Goal: Transaction & Acquisition: Purchase product/service

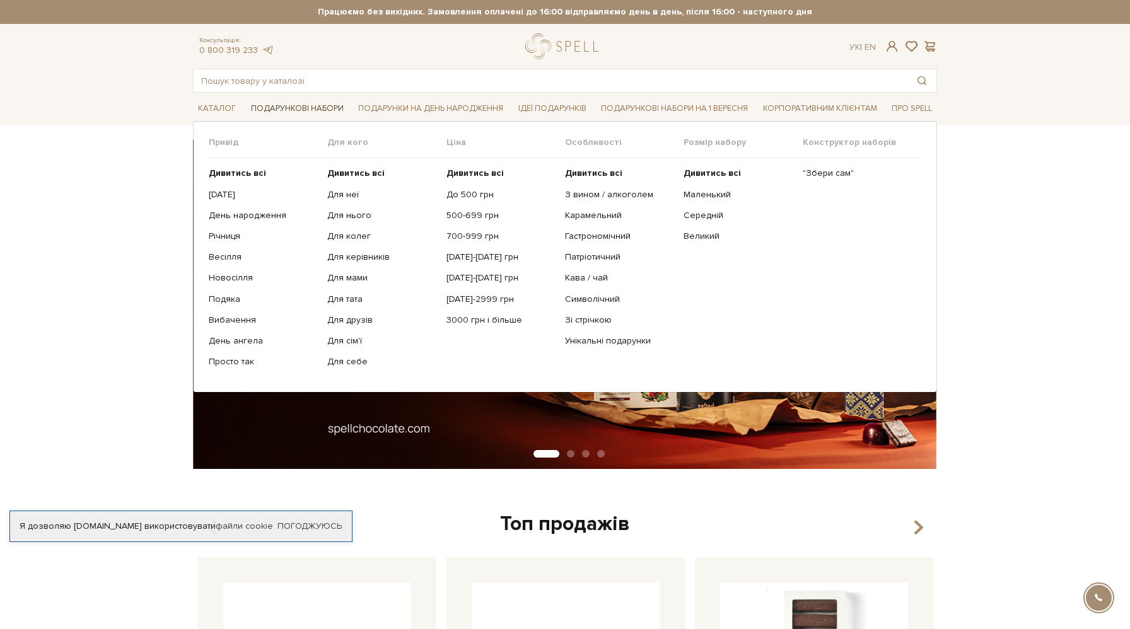
click at [311, 108] on link "Подарункові набори" at bounding box center [297, 109] width 103 height 20
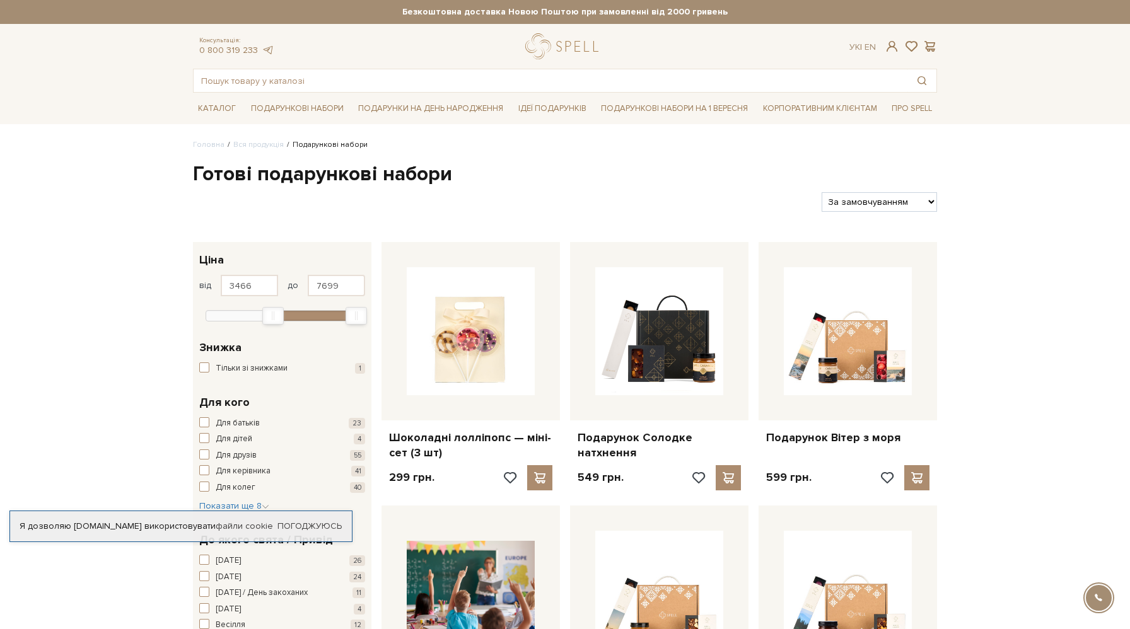
type input "3497"
drag, startPoint x: 210, startPoint y: 314, endPoint x: 276, endPoint y: 311, distance: 66.3
click at [276, 311] on div "Min" at bounding box center [275, 316] width 21 height 18
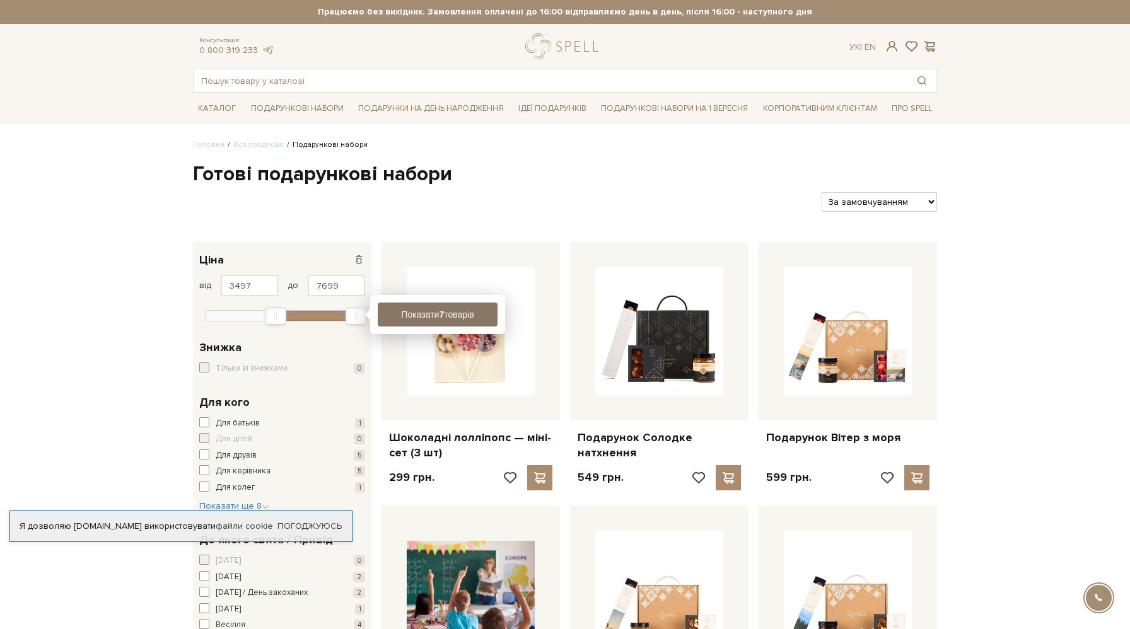
click at [398, 320] on button "Показати 7 товарів" at bounding box center [438, 315] width 120 height 24
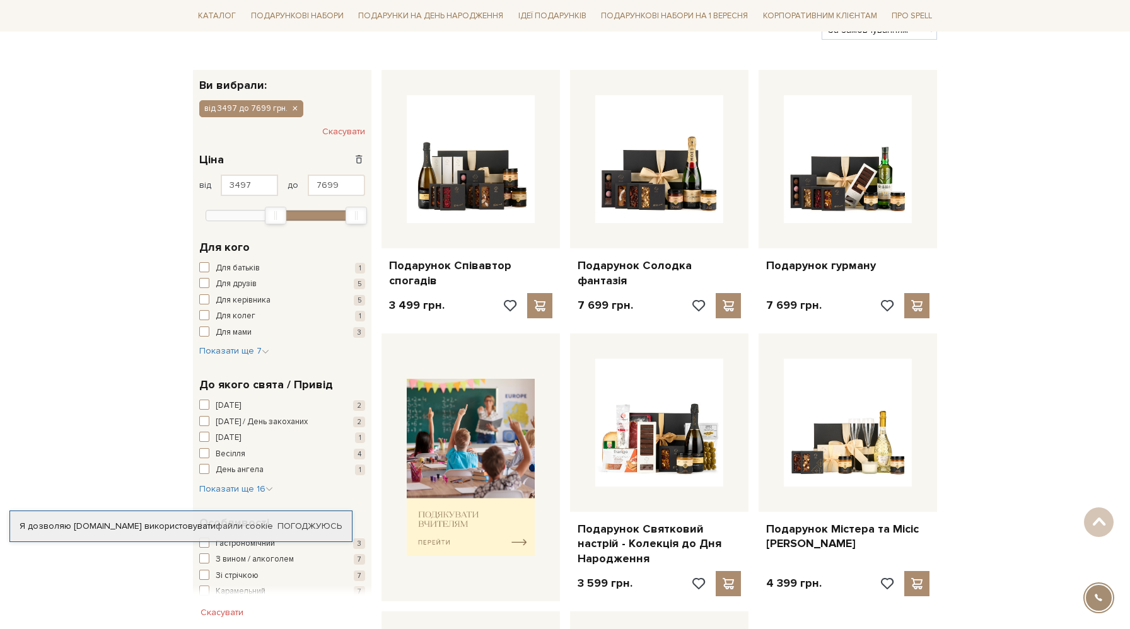
scroll to position [176, 0]
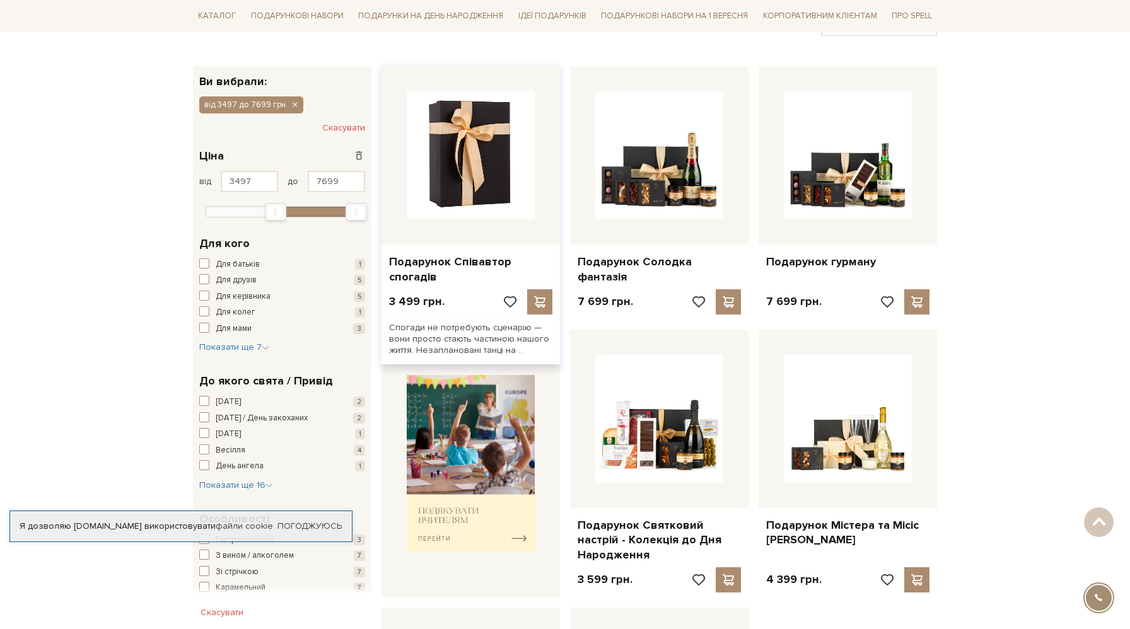
click at [470, 219] on img at bounding box center [471, 155] width 128 height 128
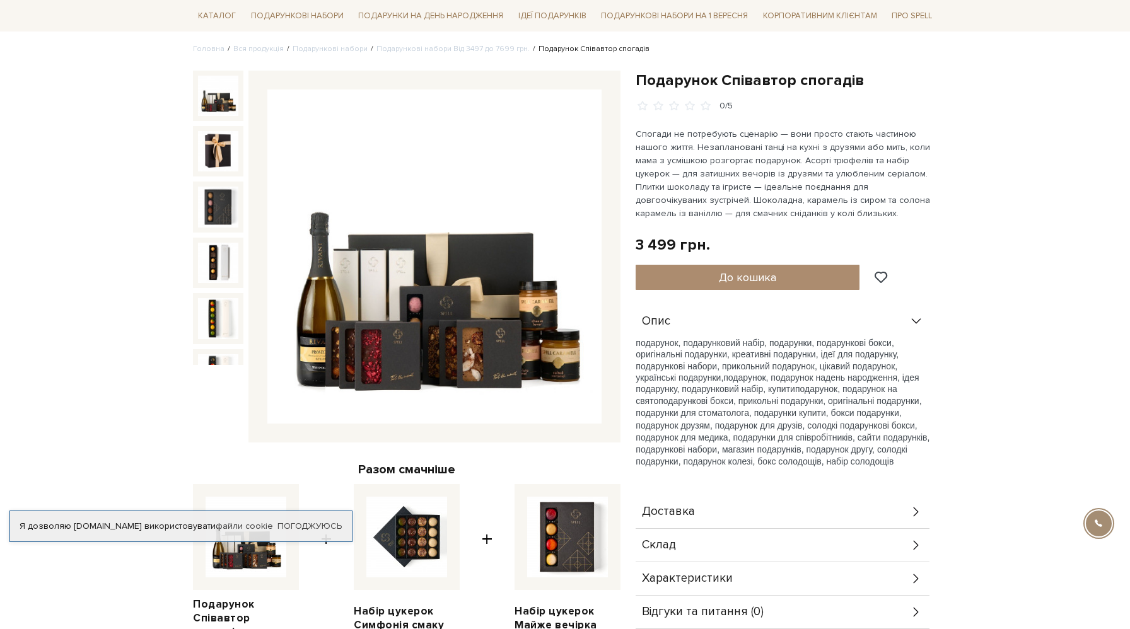
scroll to position [100, 0]
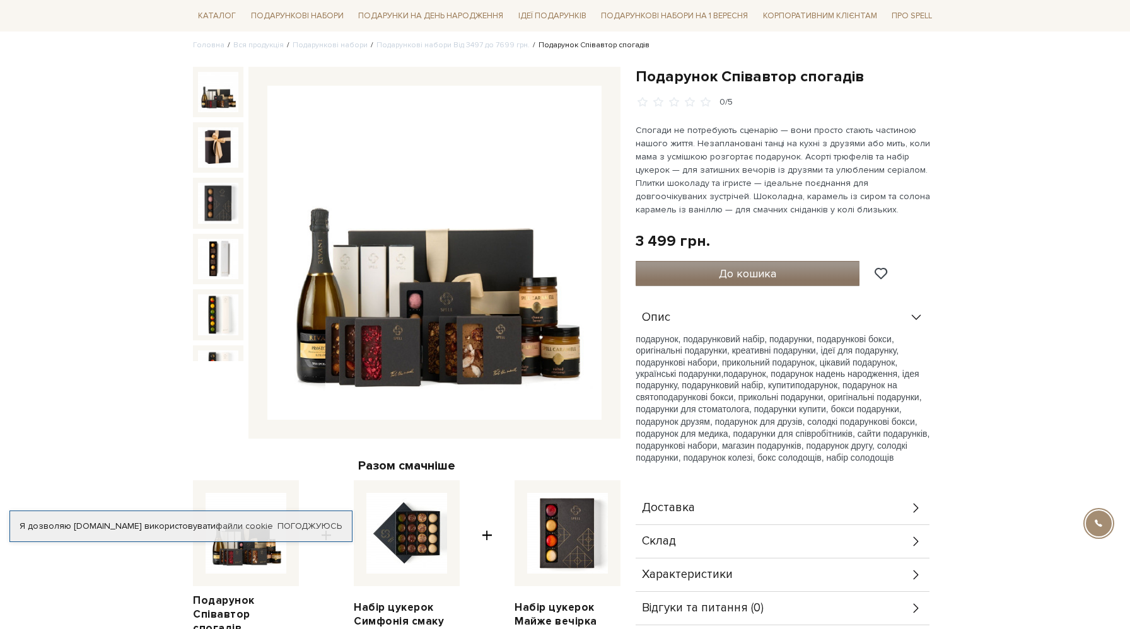
click at [792, 269] on button "До кошика" at bounding box center [748, 273] width 224 height 25
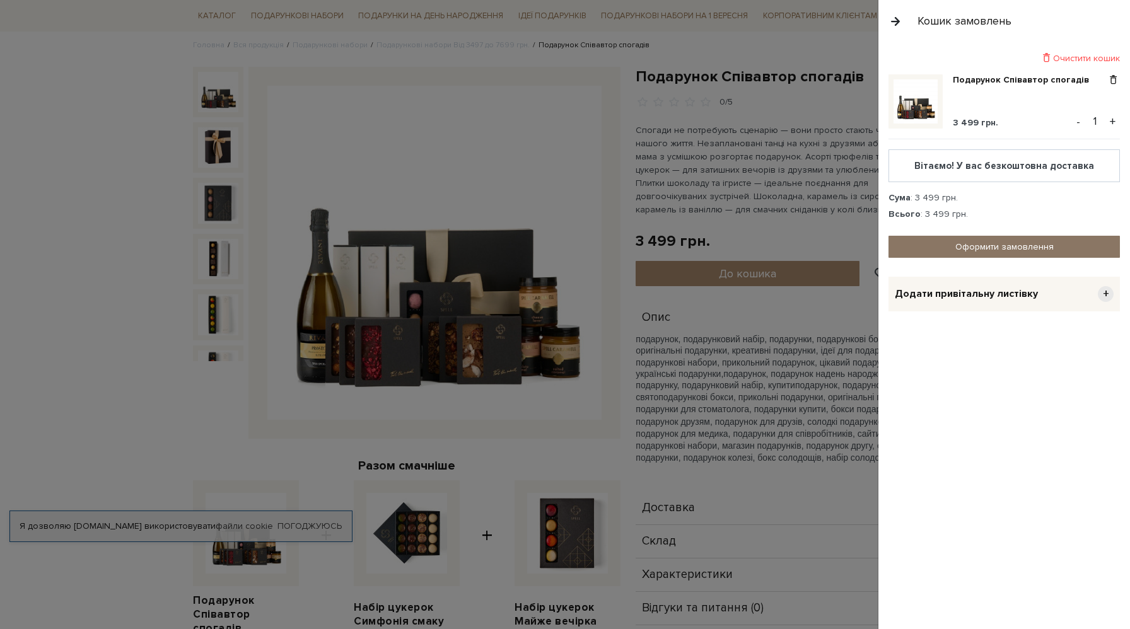
click at [981, 244] on link "Оформити замовлення" at bounding box center [1004, 247] width 231 height 22
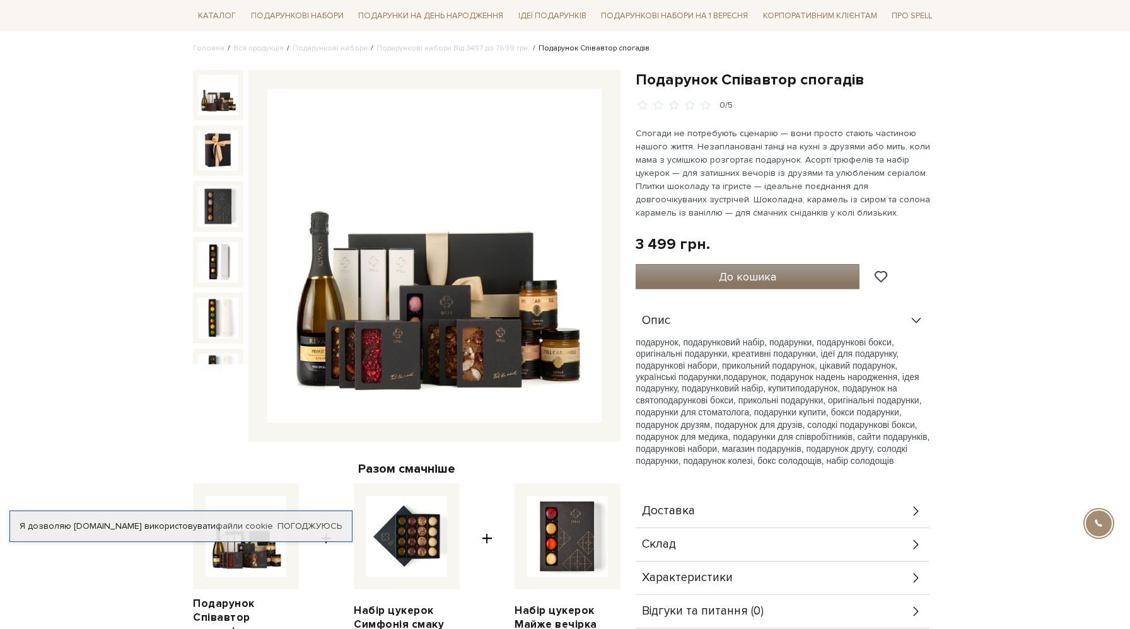
click at [750, 281] on span "До кошика" at bounding box center [747, 277] width 57 height 14
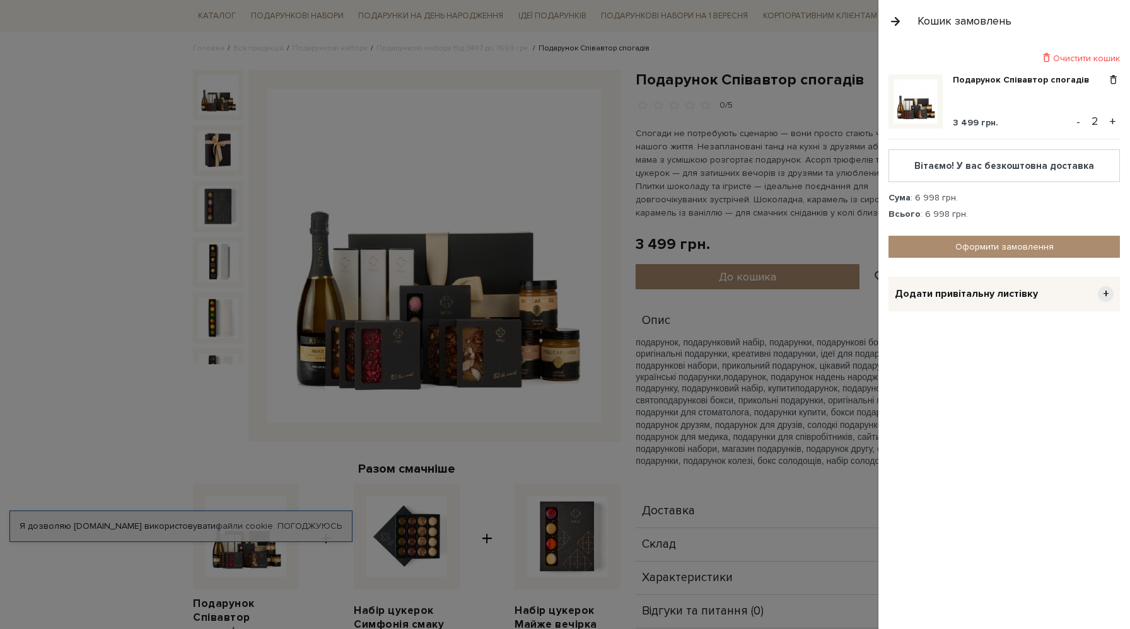
click at [1083, 126] on button "-" at bounding box center [1078, 121] width 13 height 19
click at [1106, 295] on span "+" at bounding box center [1106, 294] width 16 height 16
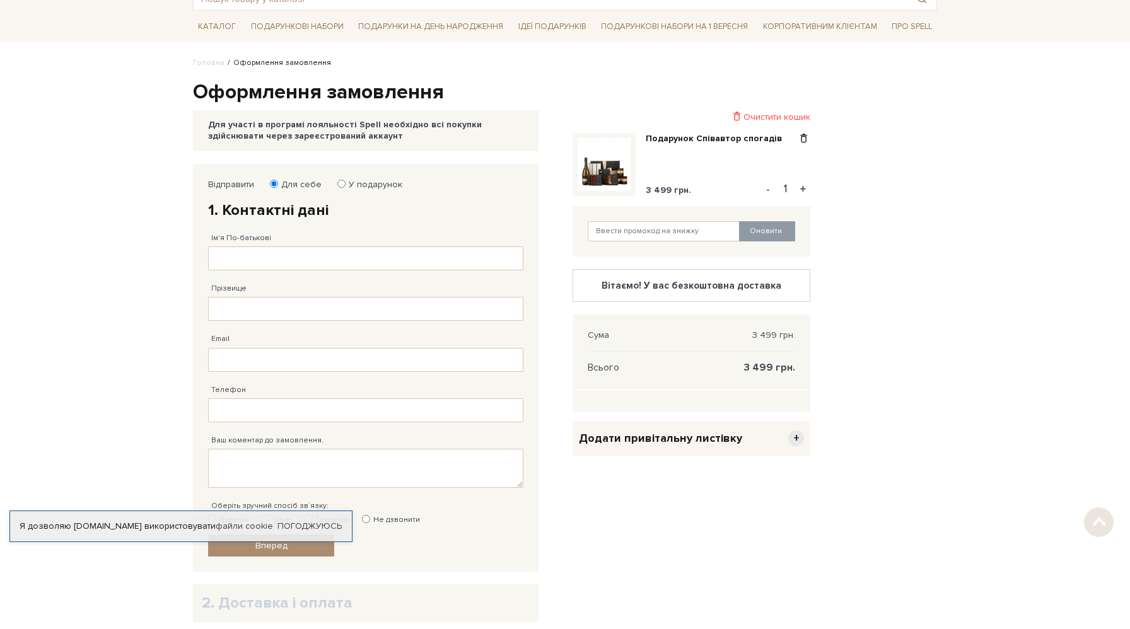
scroll to position [83, 0]
click at [337, 184] on input "У подарунок" at bounding box center [341, 183] width 8 height 8
radio input "true"
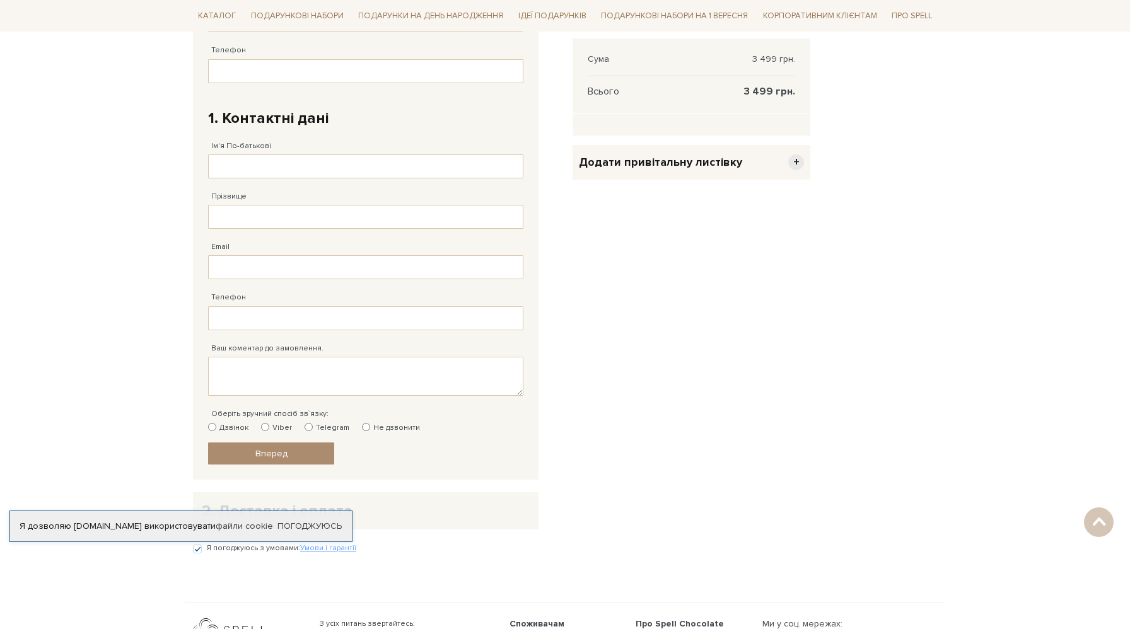
scroll to position [355, 0]
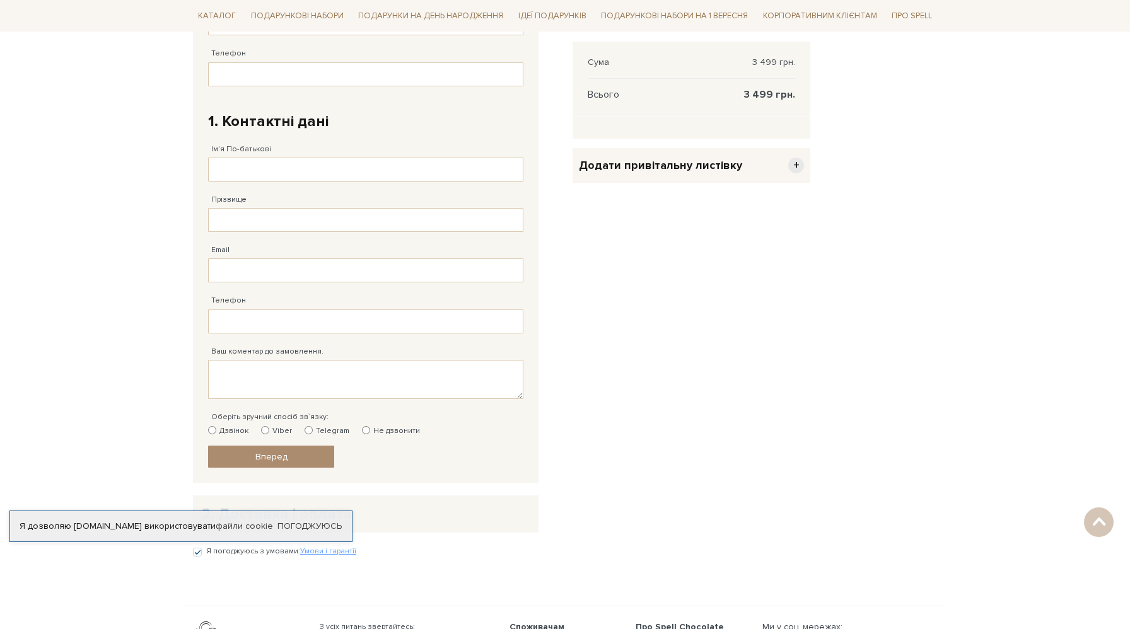
click at [800, 165] on span "+" at bounding box center [796, 166] width 16 height 16
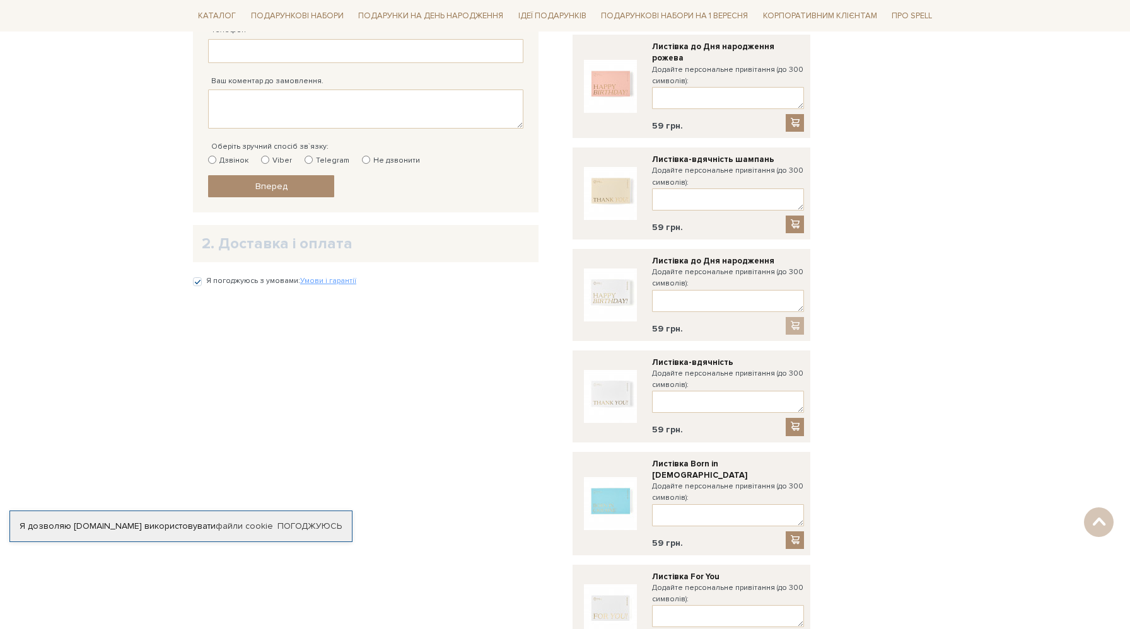
scroll to position [626, 0]
click at [793, 218] on span at bounding box center [795, 223] width 13 height 11
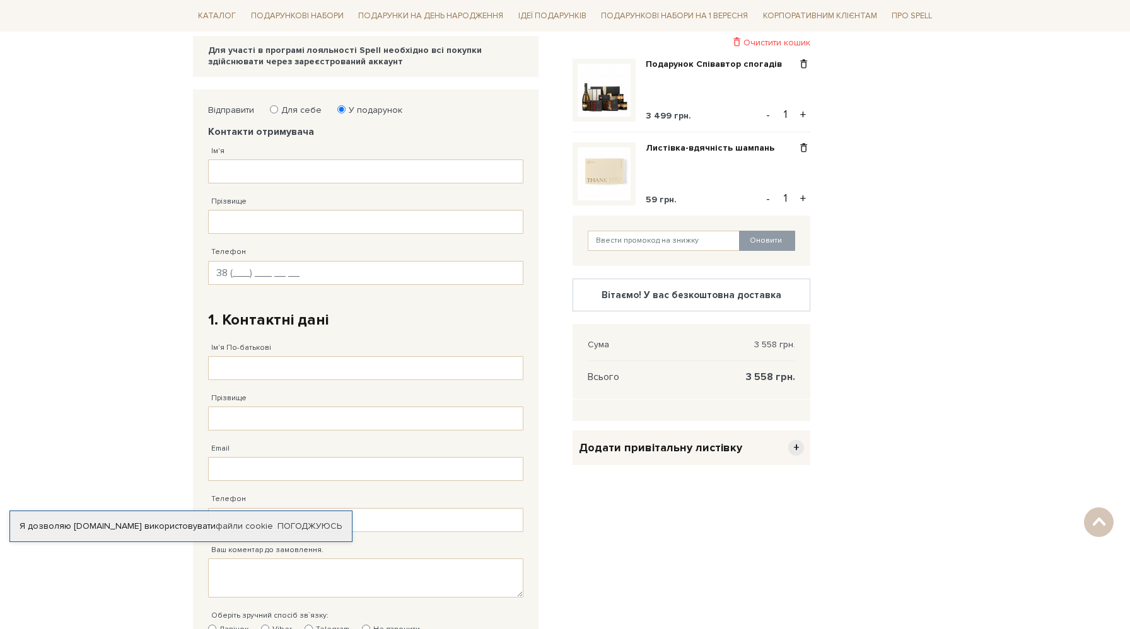
scroll to position [156, 0]
click at [301, 174] on input "Ім'я" at bounding box center [365, 172] width 315 height 24
type input "[PERSON_NAME]"
click at [335, 211] on input "Прізвище" at bounding box center [365, 223] width 315 height 24
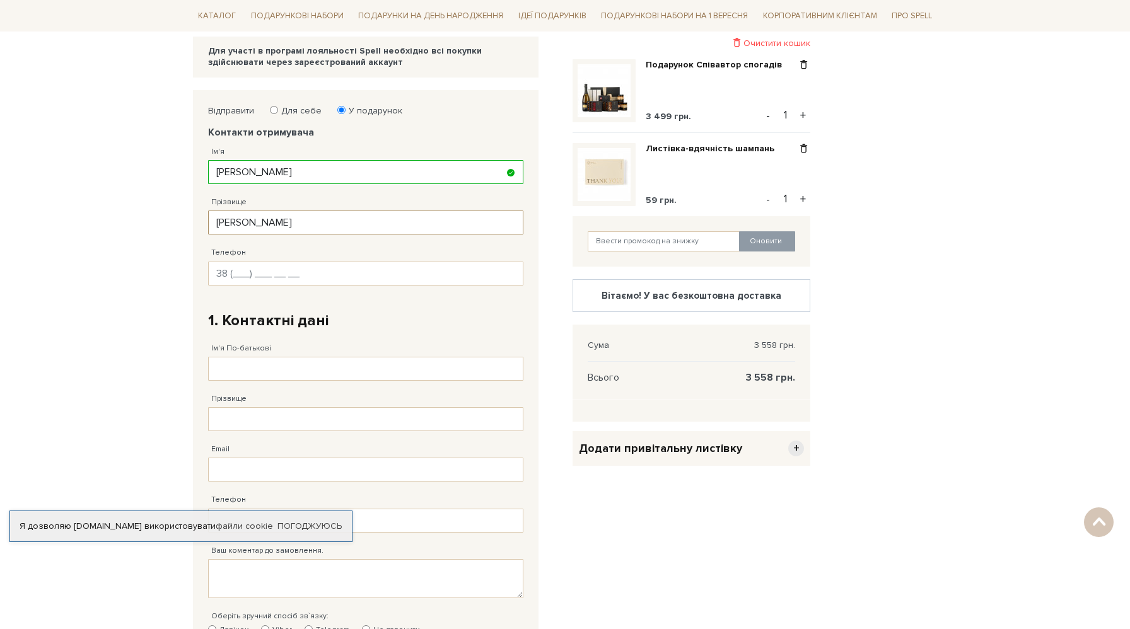
type input "[PERSON_NAME]"
click at [320, 271] on input "Телефон" at bounding box center [365, 274] width 315 height 24
type input "38 (6__) ___ __ __"
type input "[PHONE_NUMBER]"
click at [363, 368] on input "Ім'я По-батькові" at bounding box center [365, 369] width 315 height 24
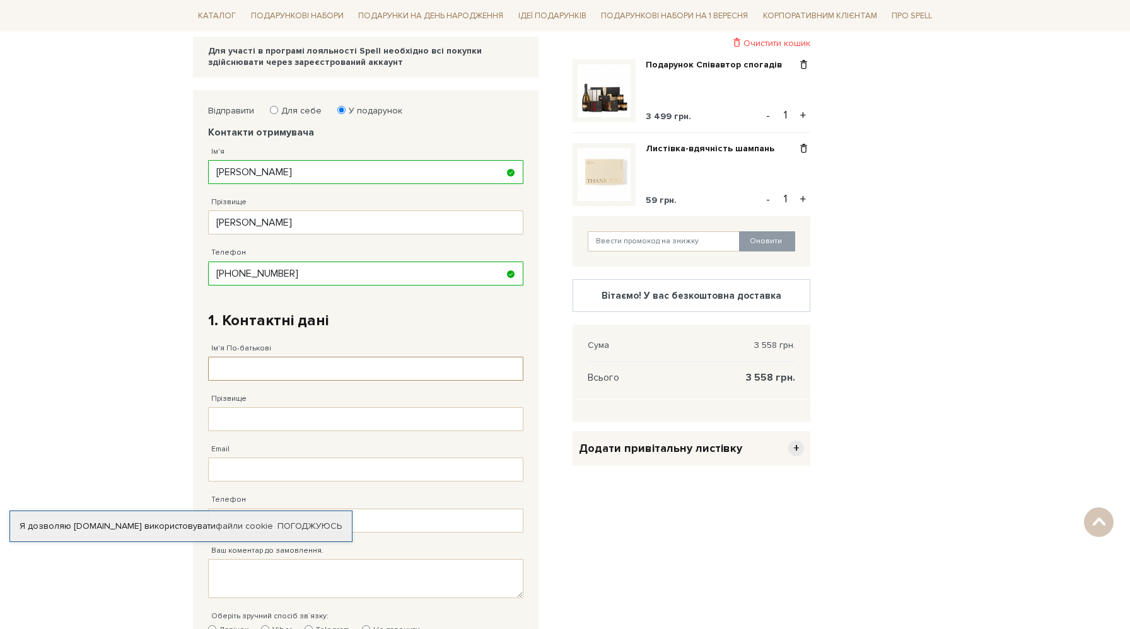
type input "[PERSON_NAME]"
type input "[PHONE_NUMBER]"
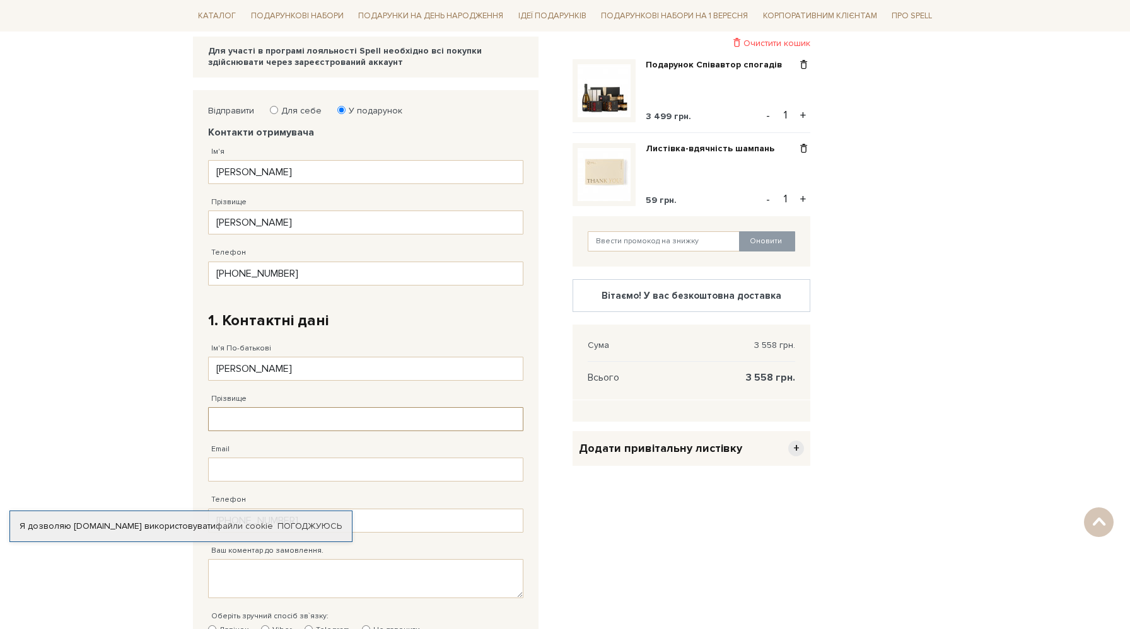
click at [257, 417] on input "Прізвище" at bounding box center [365, 419] width 315 height 24
type input "[PERSON_NAME]"
type input "[EMAIL_ADDRESS][DOMAIN_NAME]"
type input "[PHONE_NUMBER]"
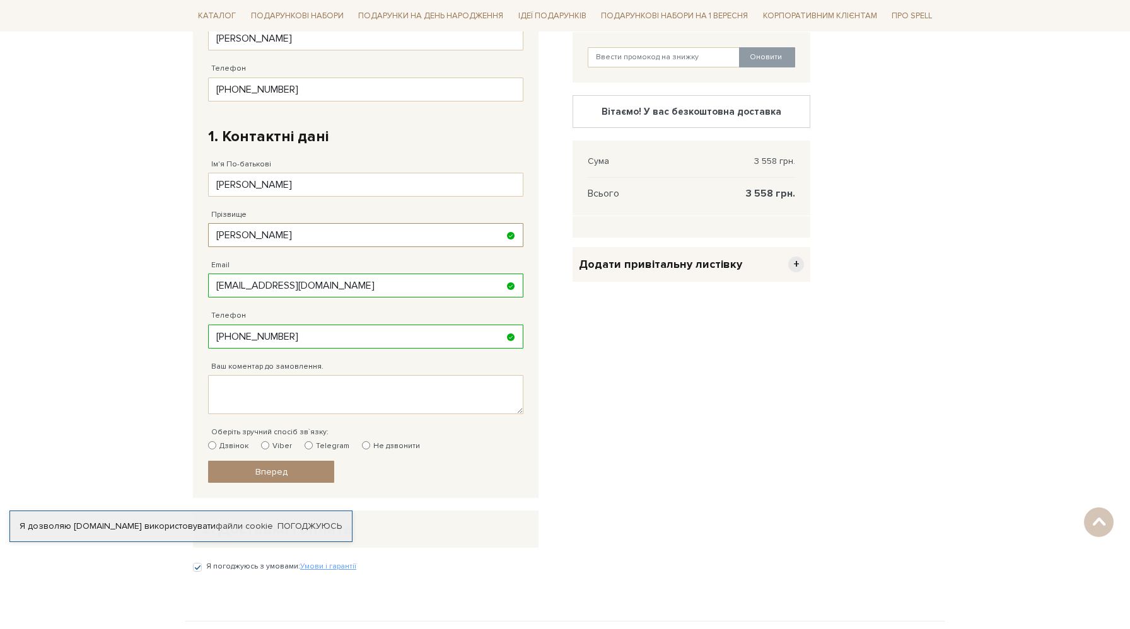
scroll to position [341, 0]
click at [335, 395] on textarea "Ваш коментар до замовлення." at bounding box center [365, 393] width 315 height 39
paste textarea "[PERSON_NAME], With great appreciation for your special efforts with Discount B…"
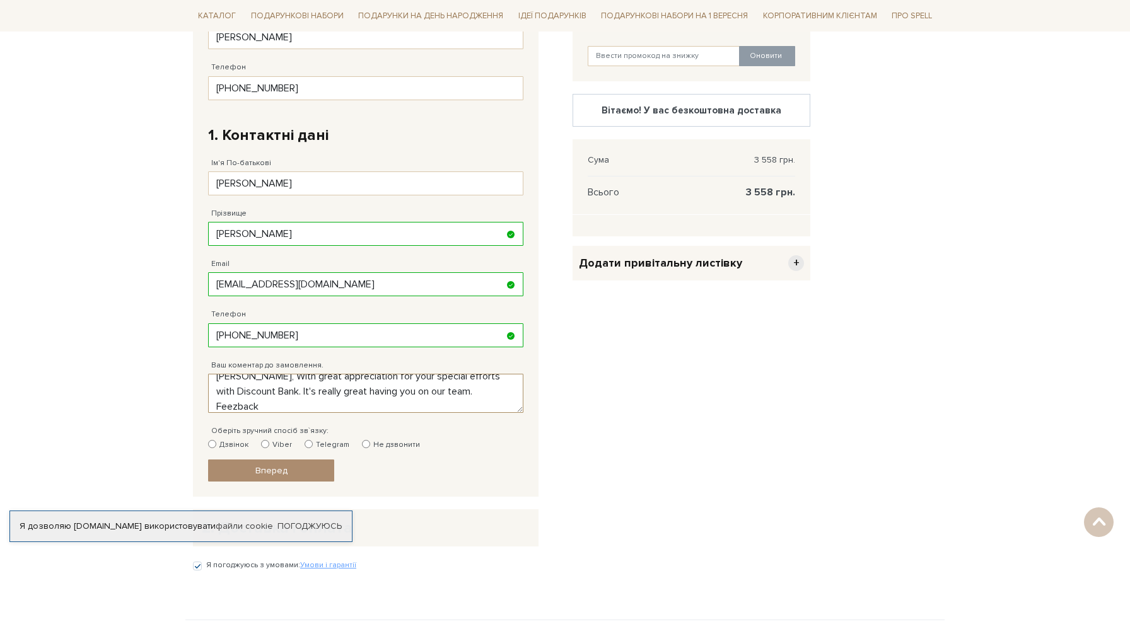
scroll to position [0, 0]
click at [361, 388] on textarea "в листівку написати - [PERSON_NAME], With great appreciation for your special e…" at bounding box center [365, 393] width 315 height 39
type textarea "в листівку написати - [PERSON_NAME], With great appreciation for your special e…"
click at [305, 445] on input "Telegram" at bounding box center [309, 444] width 8 height 8
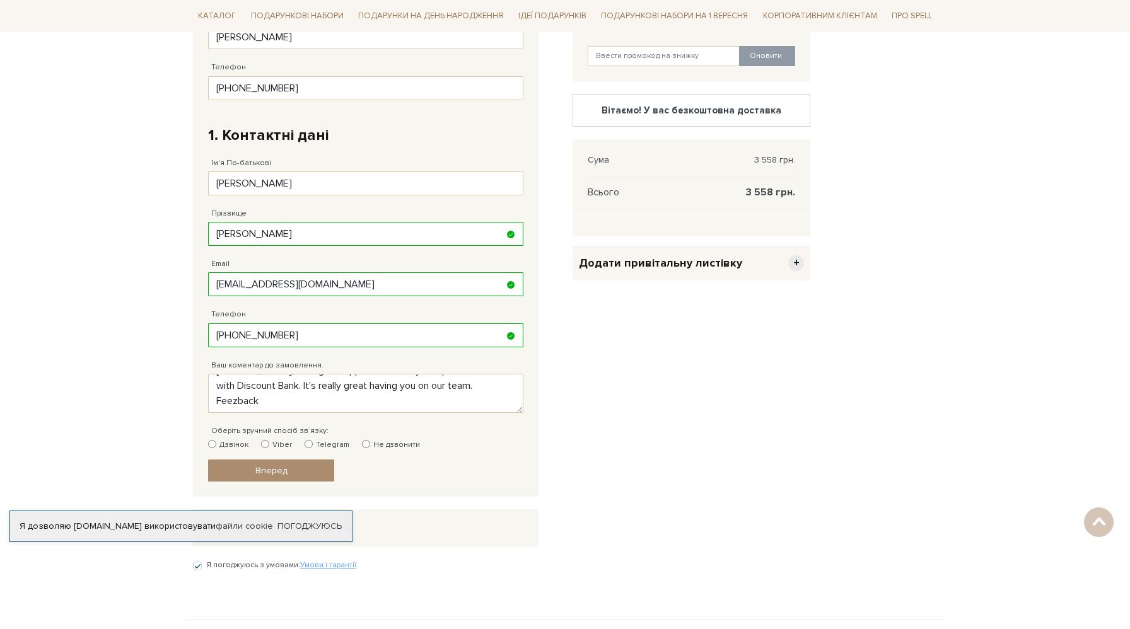
radio input "true"
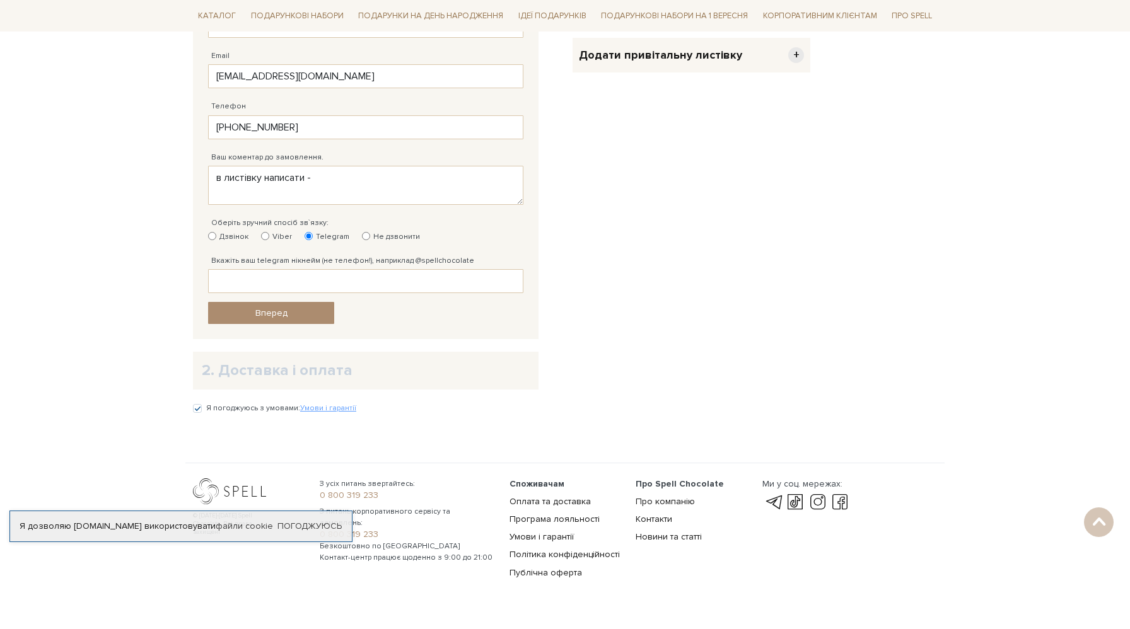
scroll to position [549, 0]
click at [301, 276] on input "Вкажіть ваш telegram нікнейм (не телефон!), наприклад @spellchocolate" at bounding box center [365, 282] width 315 height 24
type input "ш"
type input "[PERSON_NAME]"
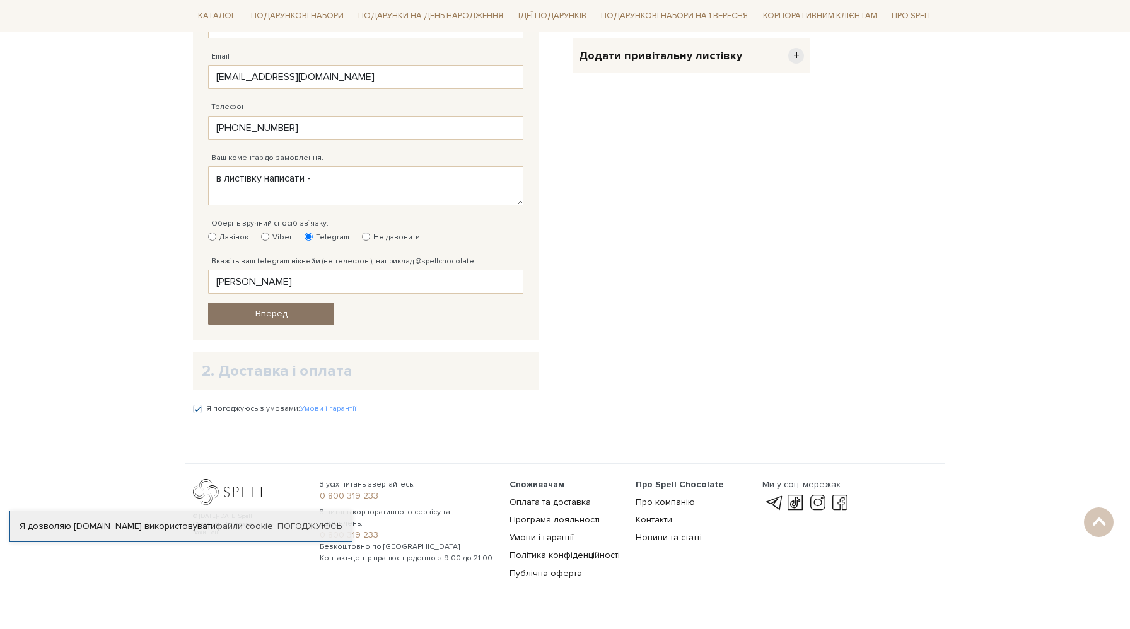
click at [250, 312] on link "Вперед" at bounding box center [271, 314] width 126 height 22
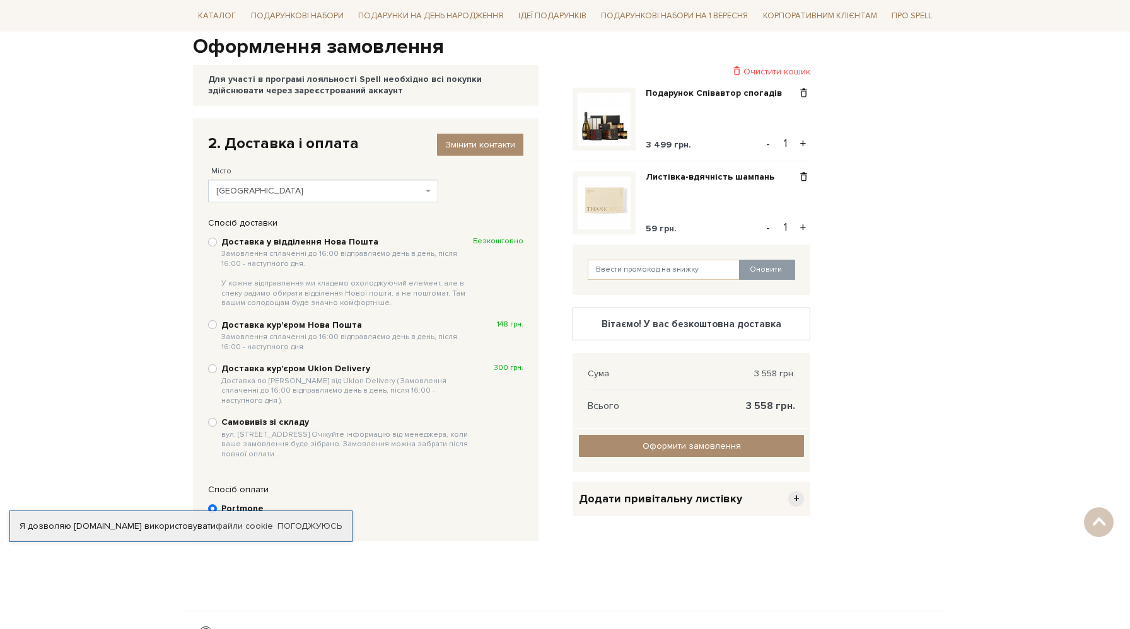
scroll to position [128, 0]
click at [277, 194] on span "[GEOGRAPHIC_DATA]" at bounding box center [319, 190] width 206 height 13
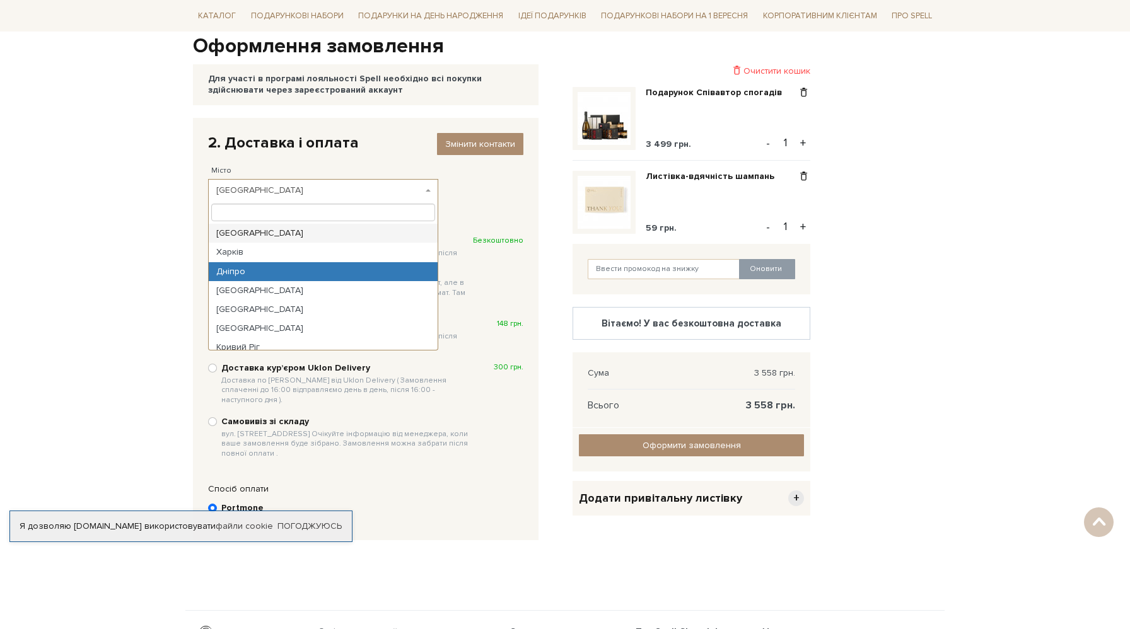
select select "Дніпро"
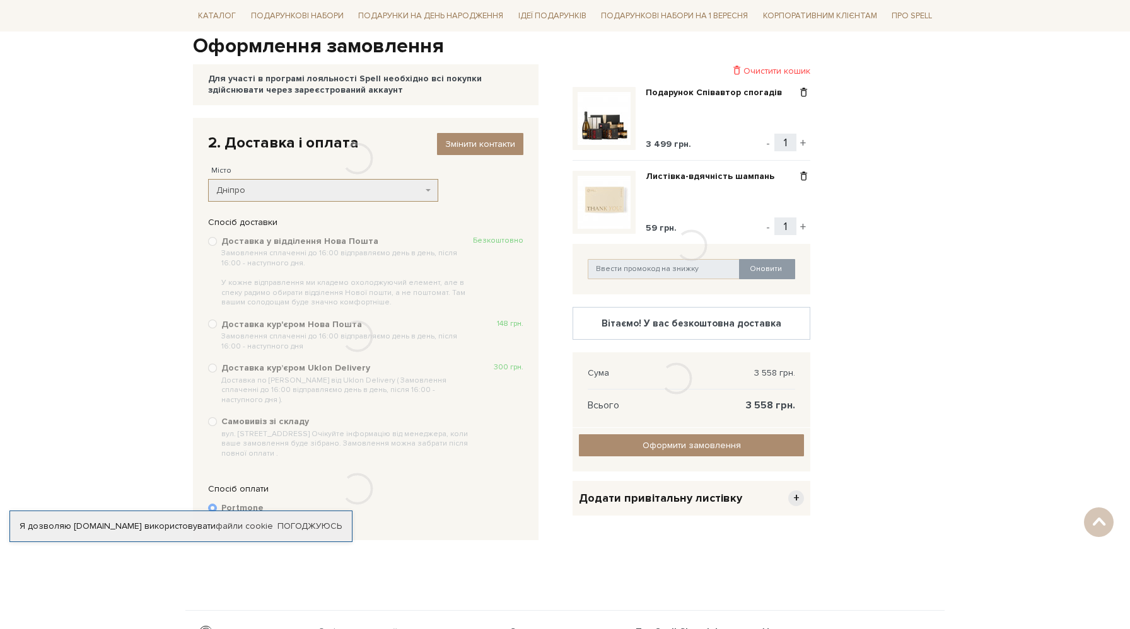
scroll to position [0, 0]
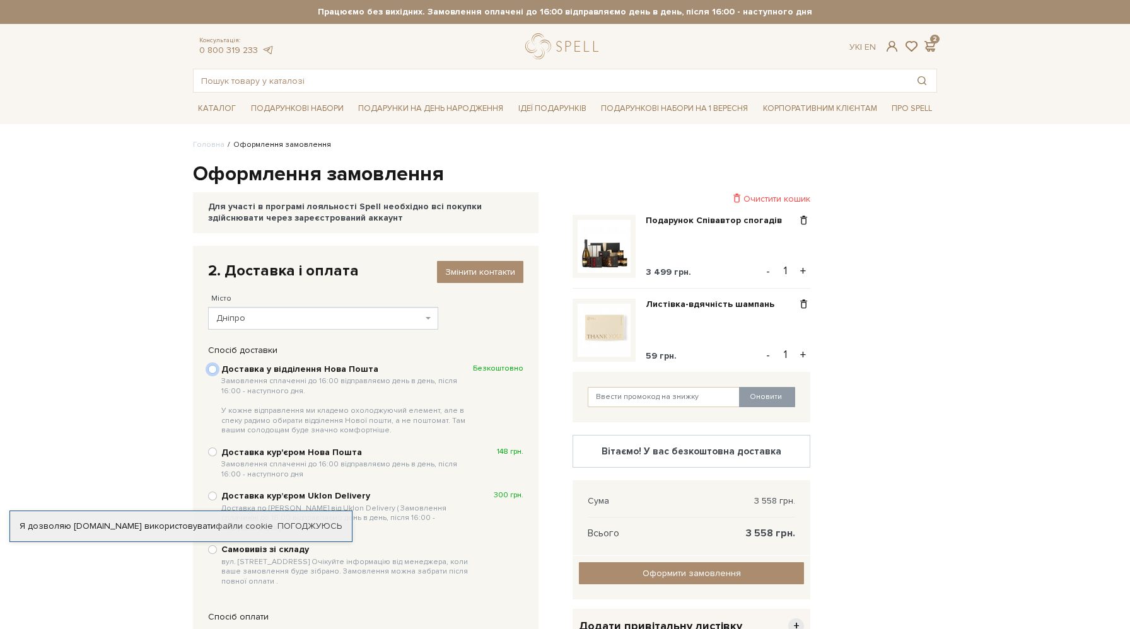
click at [210, 373] on input "Доставка у відділення Нова Пошта Замовлення сплаченні до 16:00 відправляємо ден…" at bounding box center [212, 369] width 9 height 9
radio input "true"
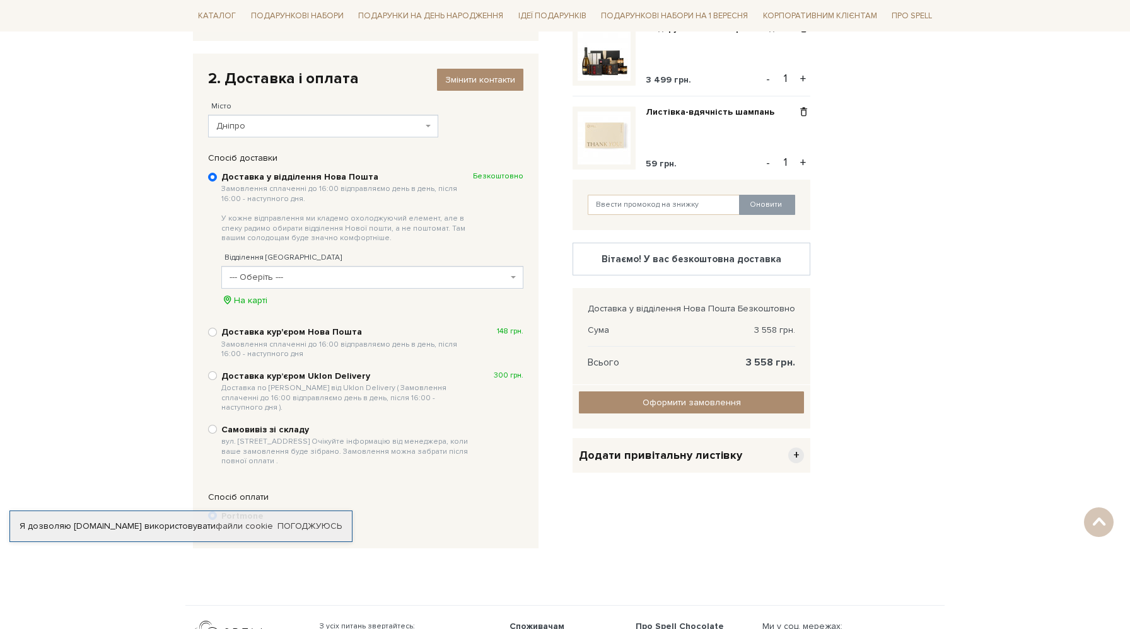
scroll to position [201, 0]
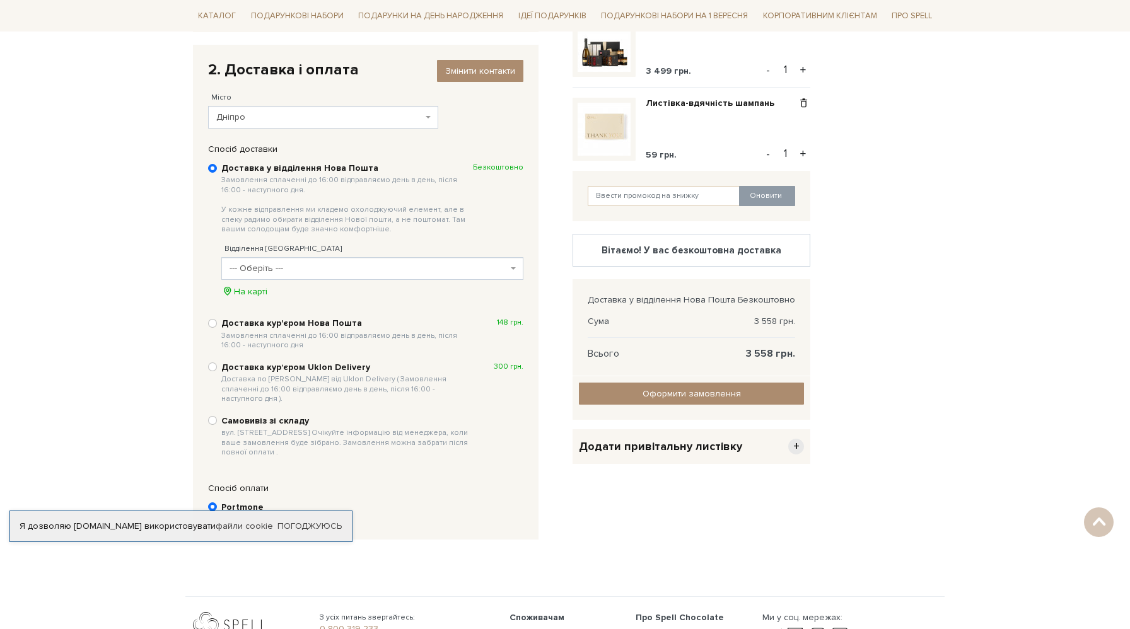
click at [338, 268] on span "--- Оберіть ---" at bounding box center [369, 268] width 278 height 13
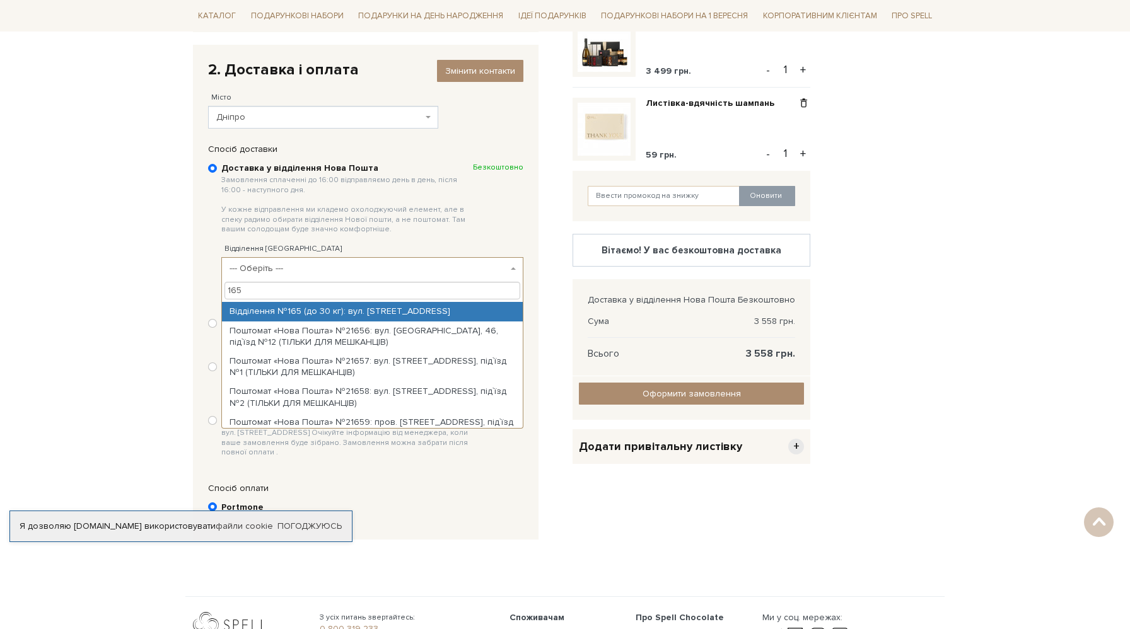
type input "165"
select select "Відділення №165 (до 30 кг): вул. [STREET_ADDRESS]"
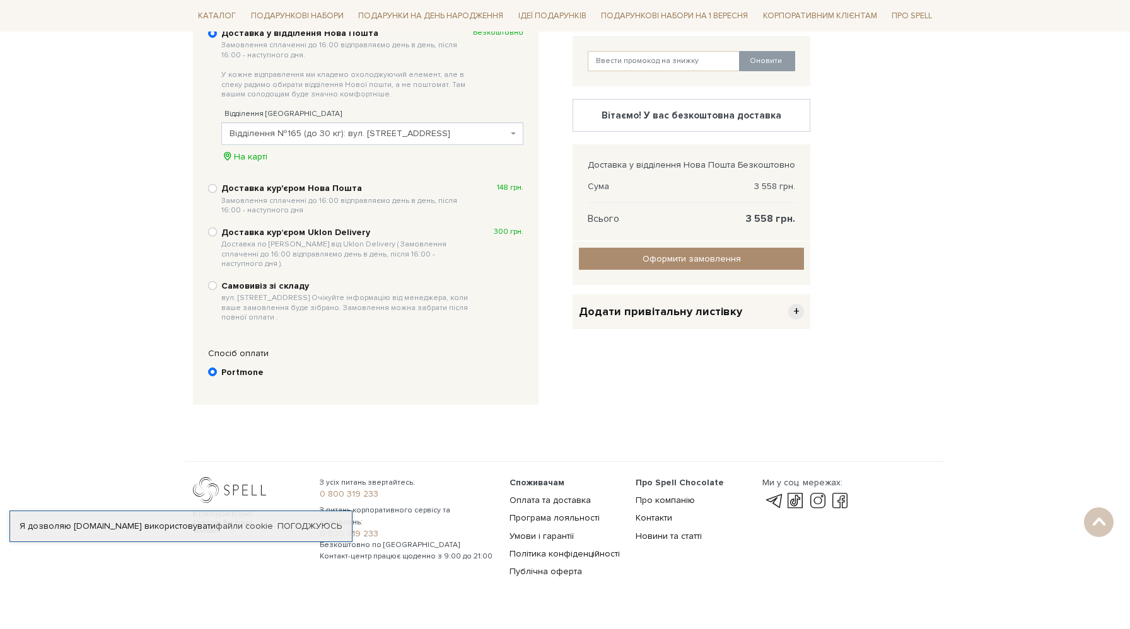
scroll to position [356, 0]
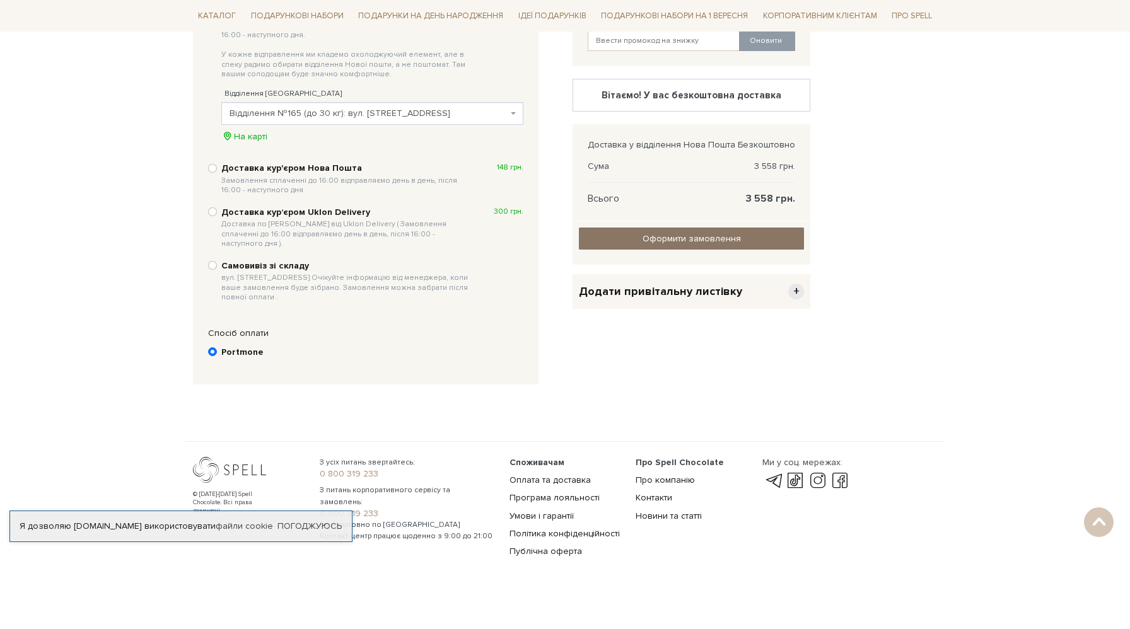
click at [708, 236] on input "Оформити замовлення" at bounding box center [691, 239] width 225 height 22
